Goal: Information Seeking & Learning: Learn about a topic

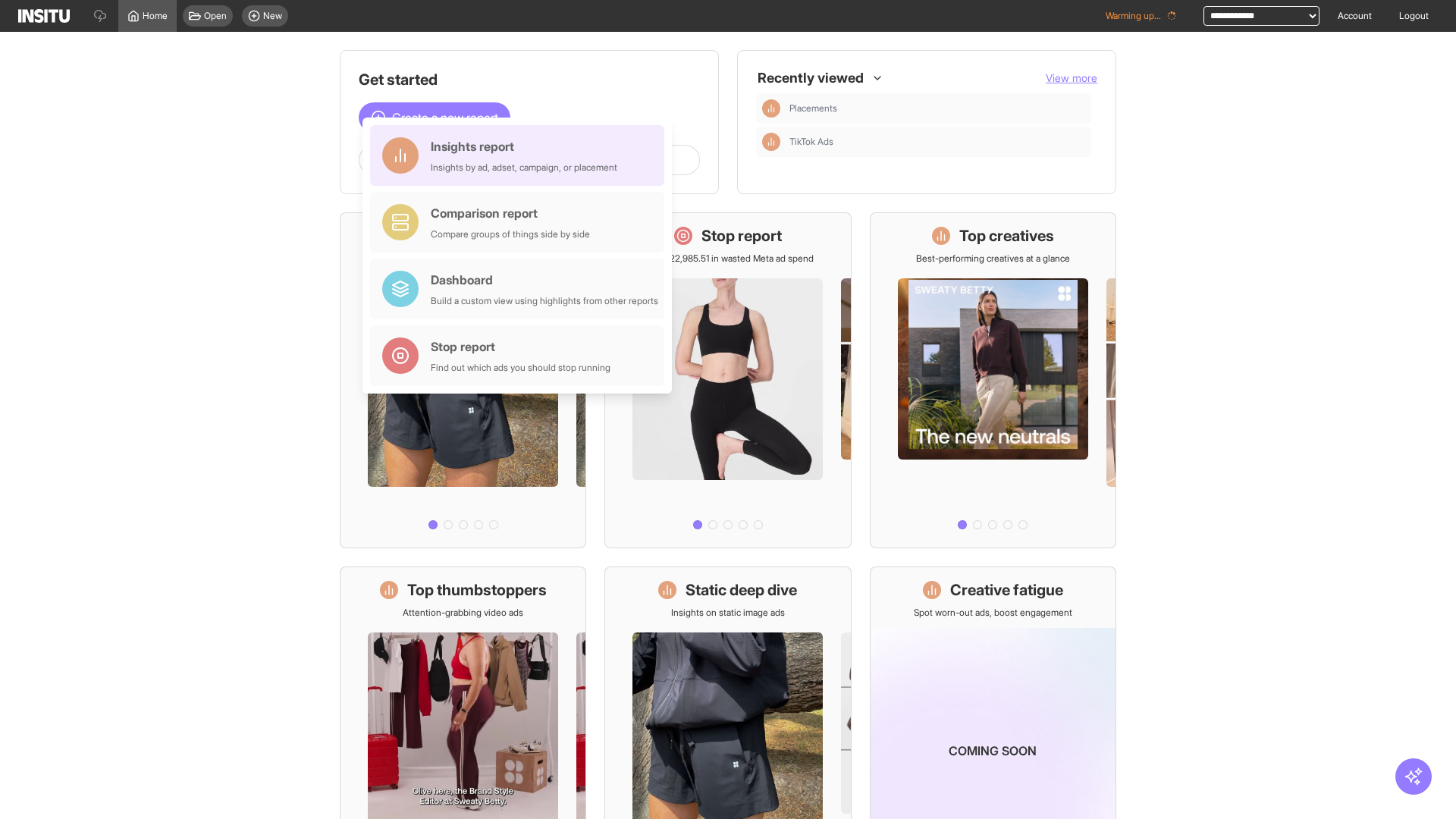
click at [521, 156] on div "Insights report Insights by ad, adset, campaign, or placement" at bounding box center [524, 156] width 187 height 37
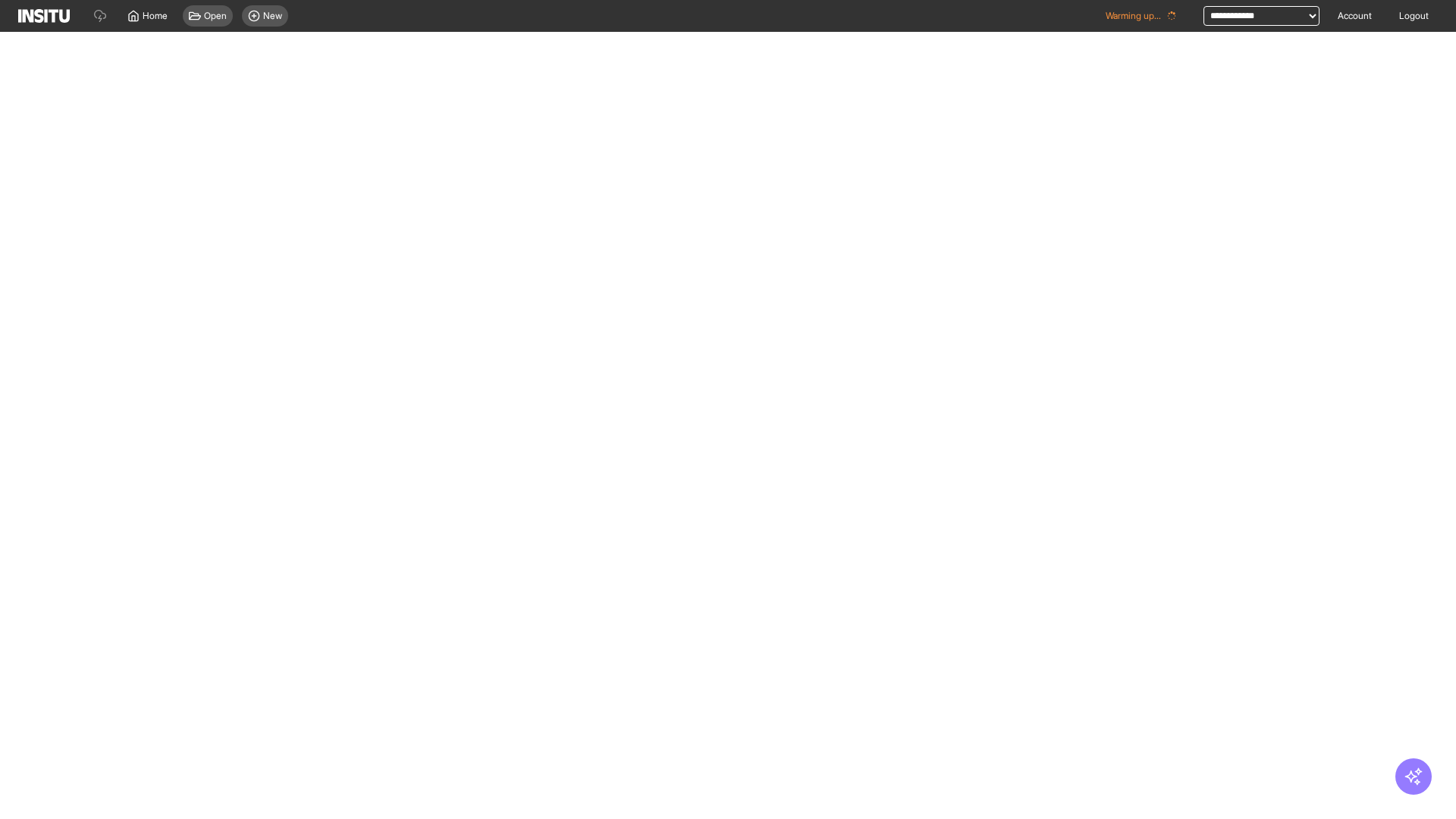
select select "**"
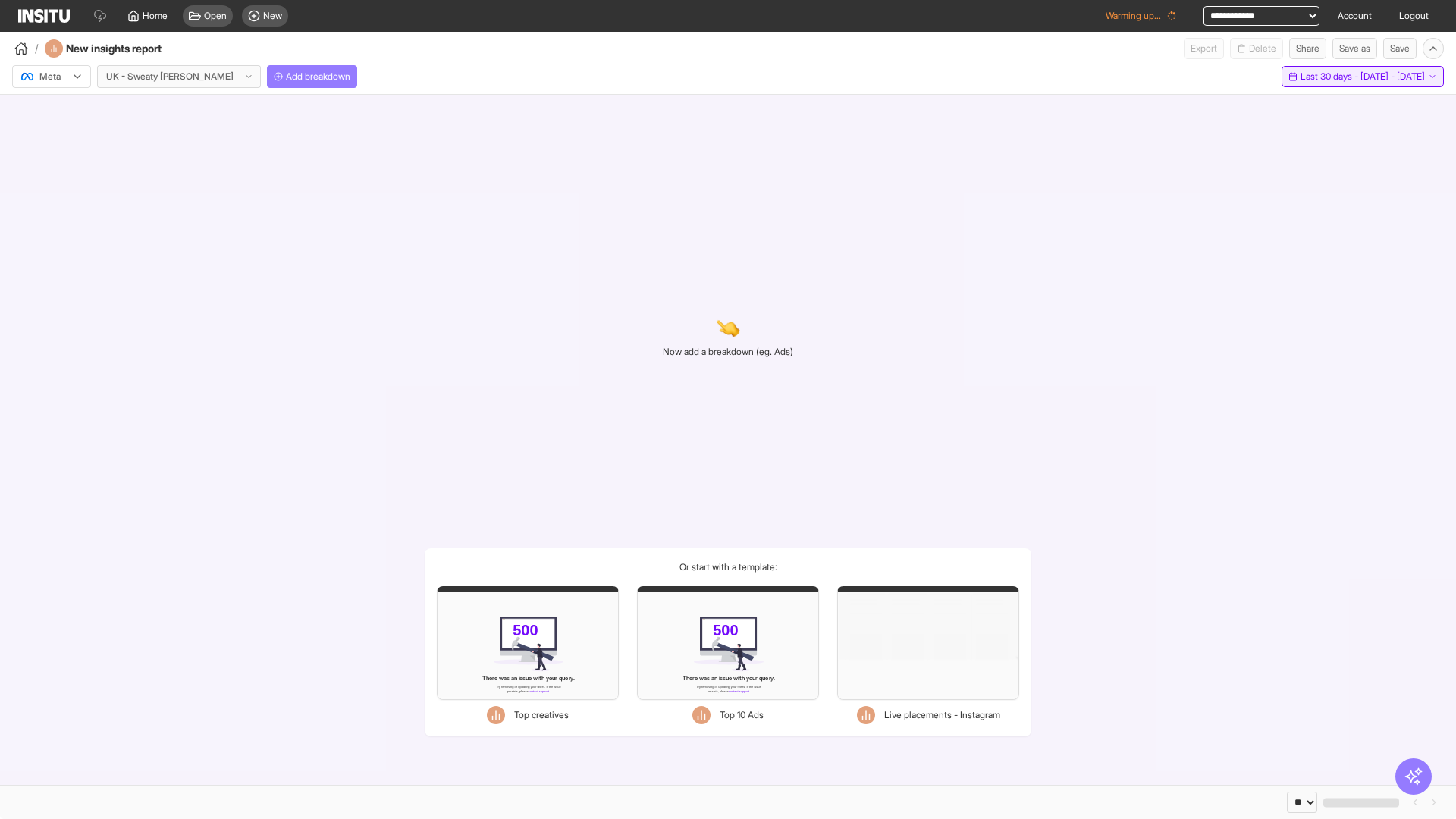
click at [1329, 76] on span "Last 30 days - [DATE] - [DATE]" at bounding box center [1362, 76] width 124 height 12
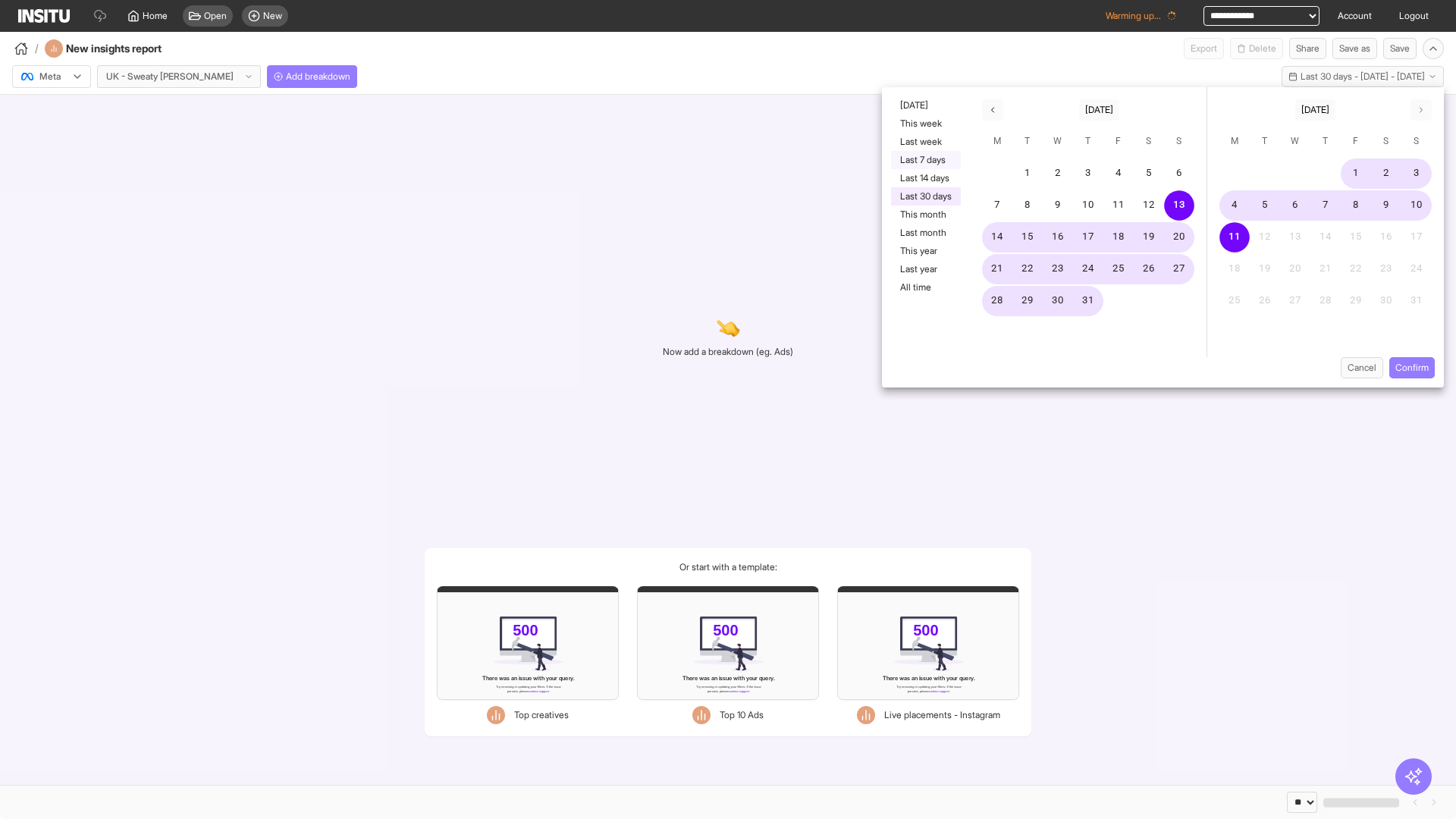
click at [924, 160] on button "Last 7 days" at bounding box center [925, 160] width 69 height 18
